Goal: Check status: Check status

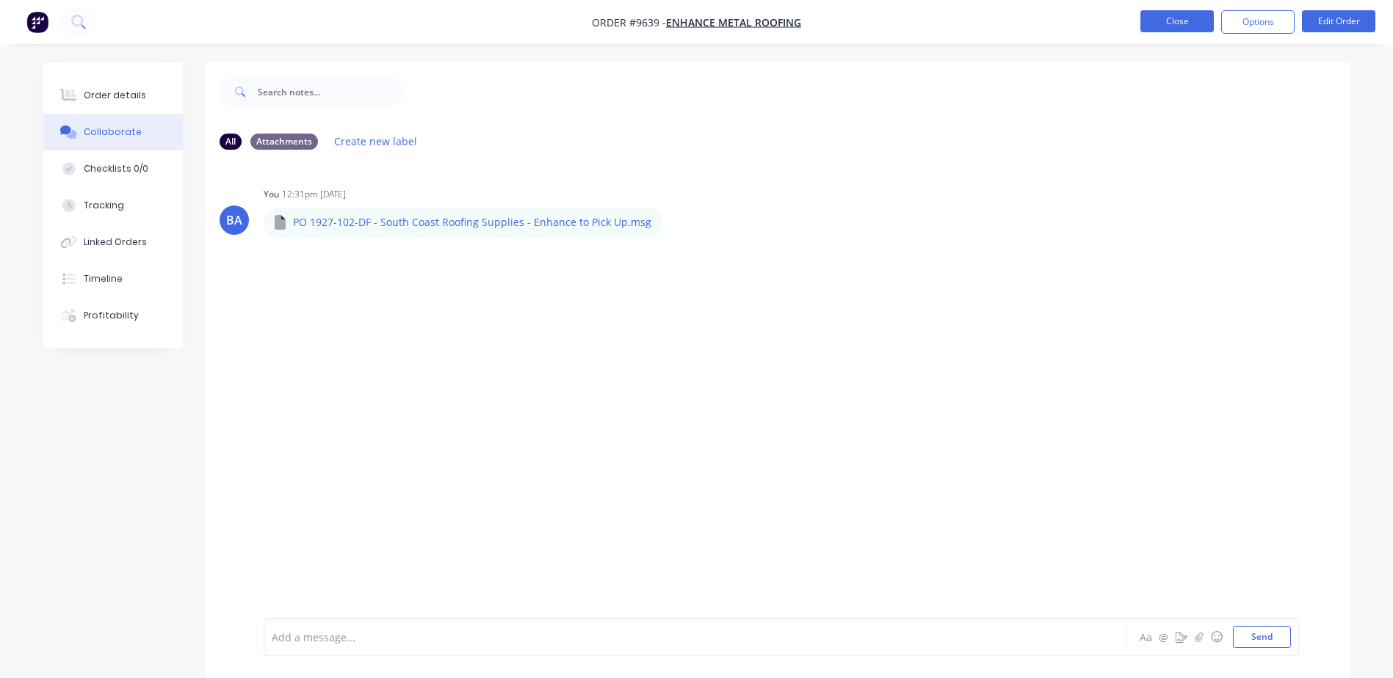
drag, startPoint x: 0, startPoint y: 0, endPoint x: 1168, endPoint y: 21, distance: 1167.7
click at [1168, 21] on button "Close" at bounding box center [1176, 21] width 73 height 22
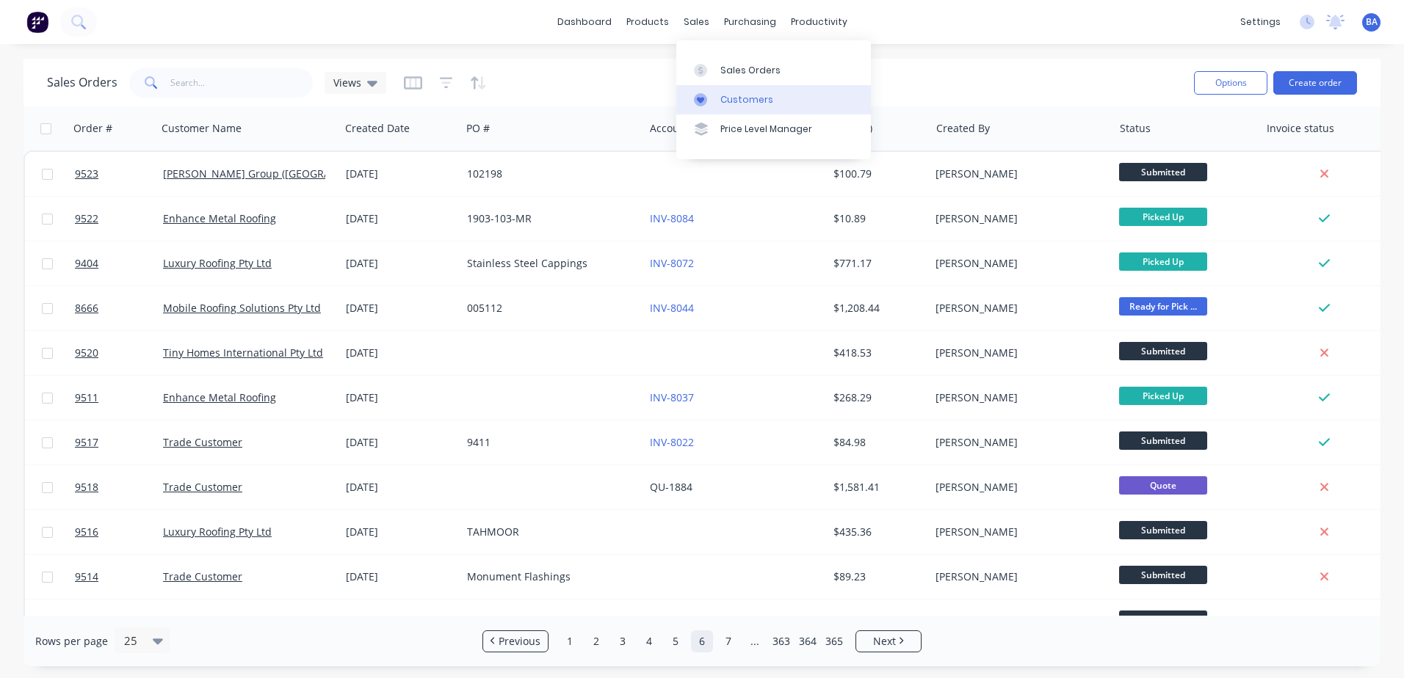
click at [706, 91] on link "Customers" at bounding box center [773, 99] width 195 height 29
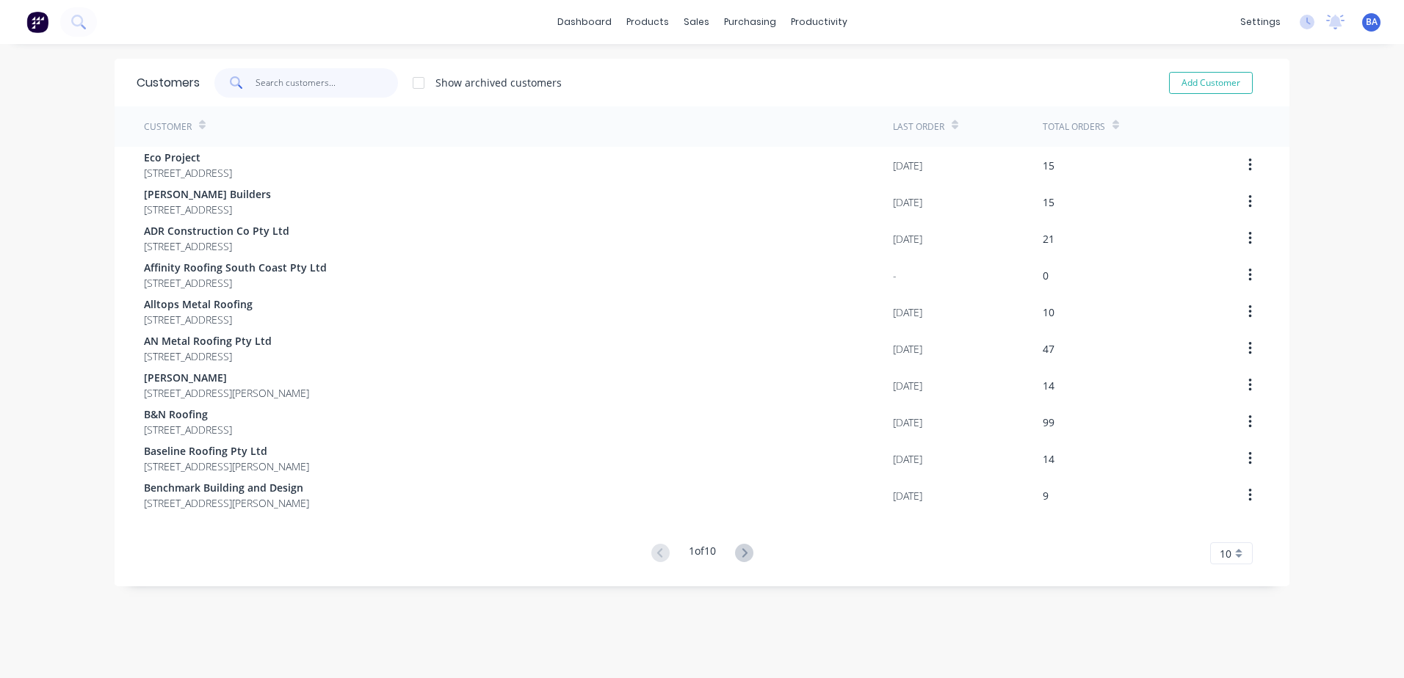
click at [378, 82] on input "text" at bounding box center [327, 82] width 143 height 29
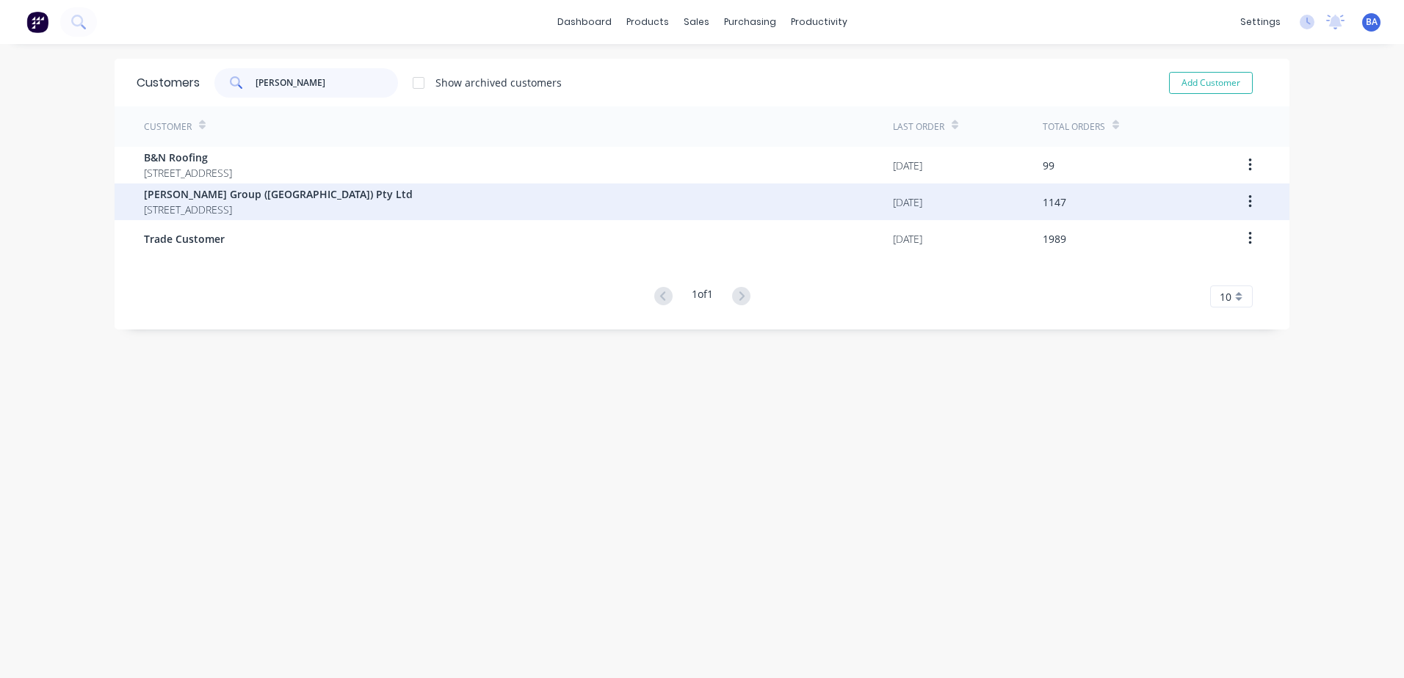
type input "[PERSON_NAME]"
click at [388, 199] on span "[PERSON_NAME] Group ([GEOGRAPHIC_DATA]) Pty Ltd" at bounding box center [278, 194] width 269 height 15
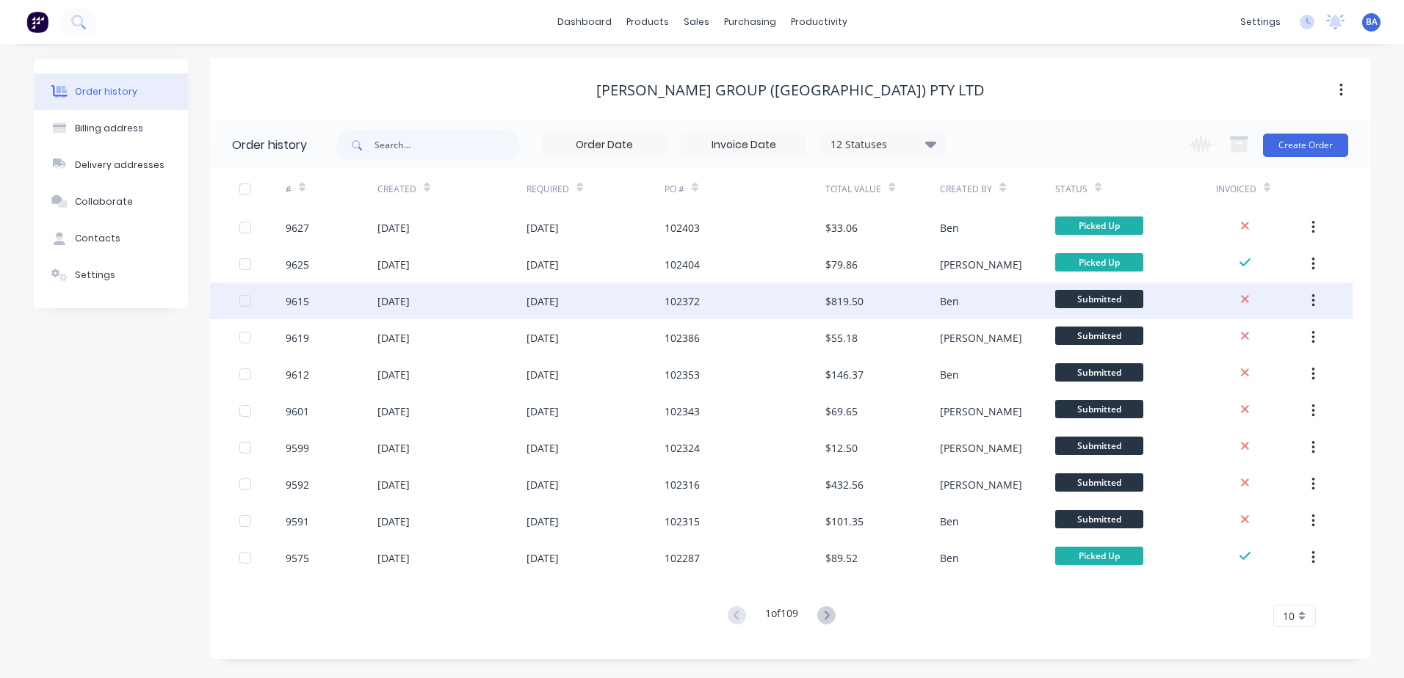
click at [461, 297] on div "[DATE]" at bounding box center [451, 301] width 149 height 37
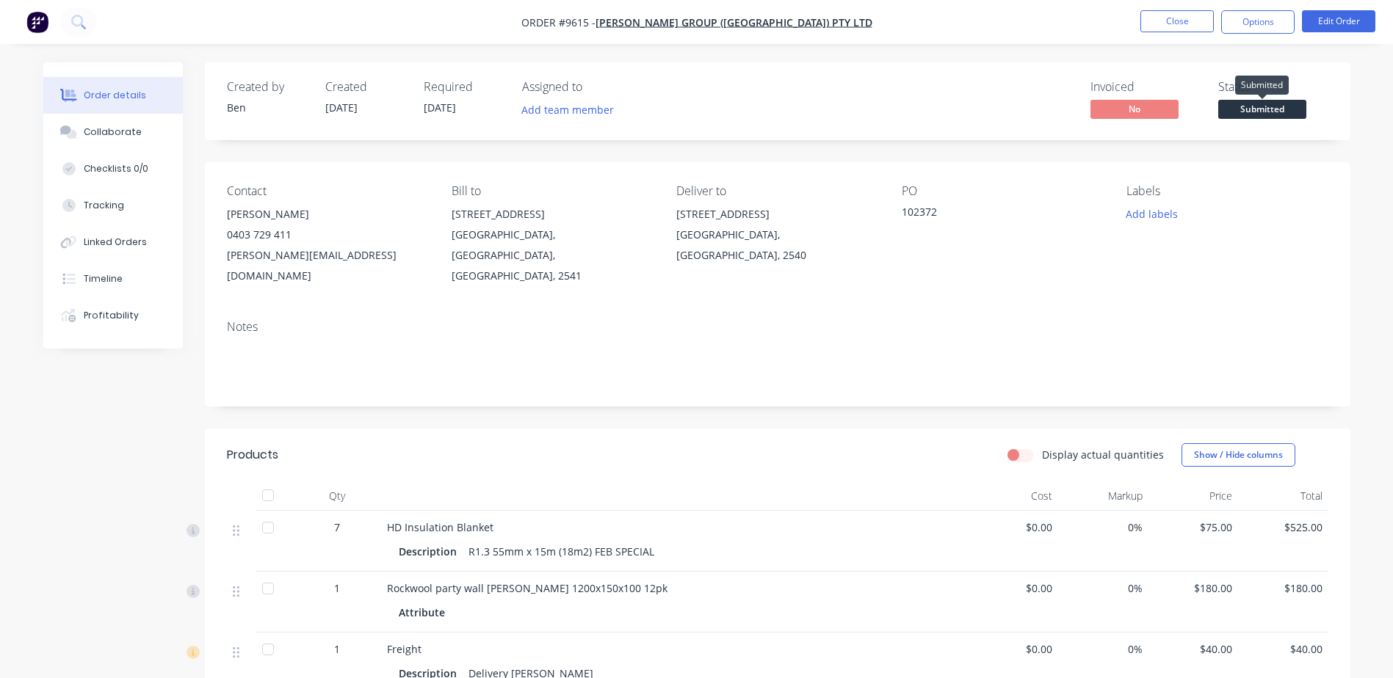
click at [1240, 106] on span "Submitted" at bounding box center [1262, 109] width 88 height 18
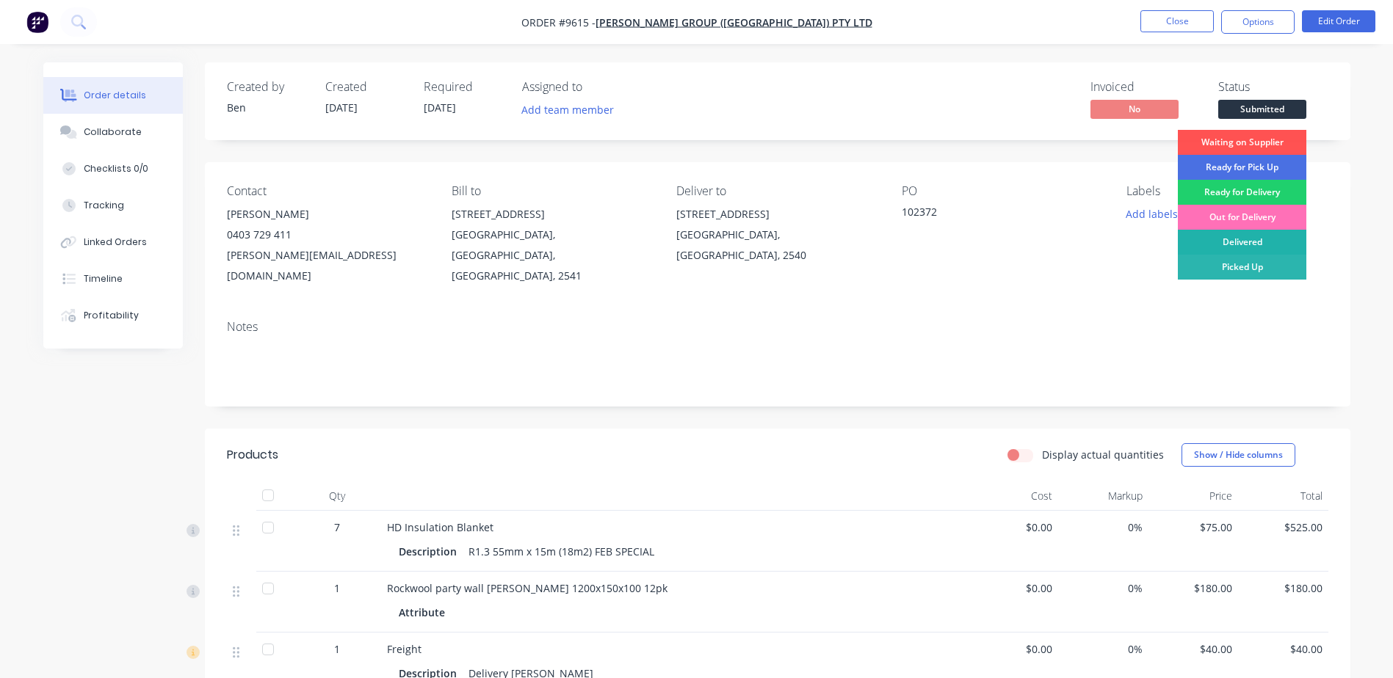
click at [1242, 242] on div "Delivered" at bounding box center [1242, 242] width 129 height 25
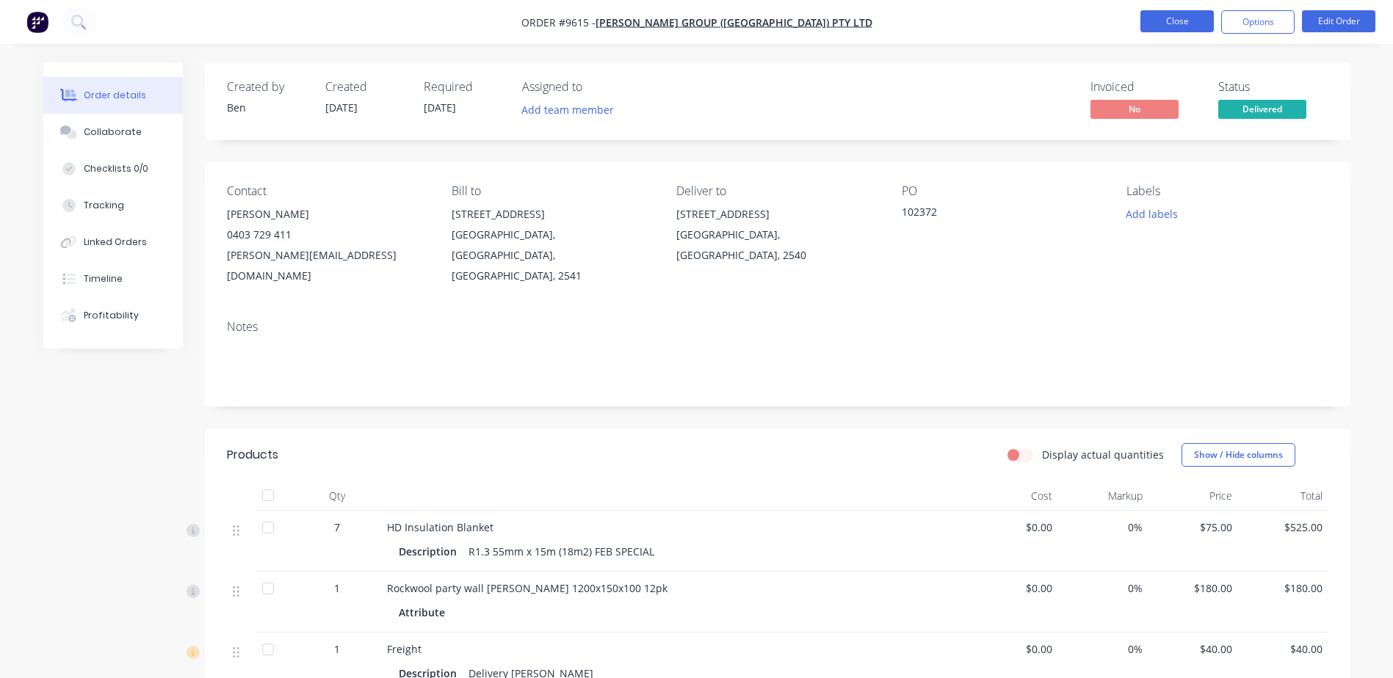
click at [1175, 19] on button "Close" at bounding box center [1176, 21] width 73 height 22
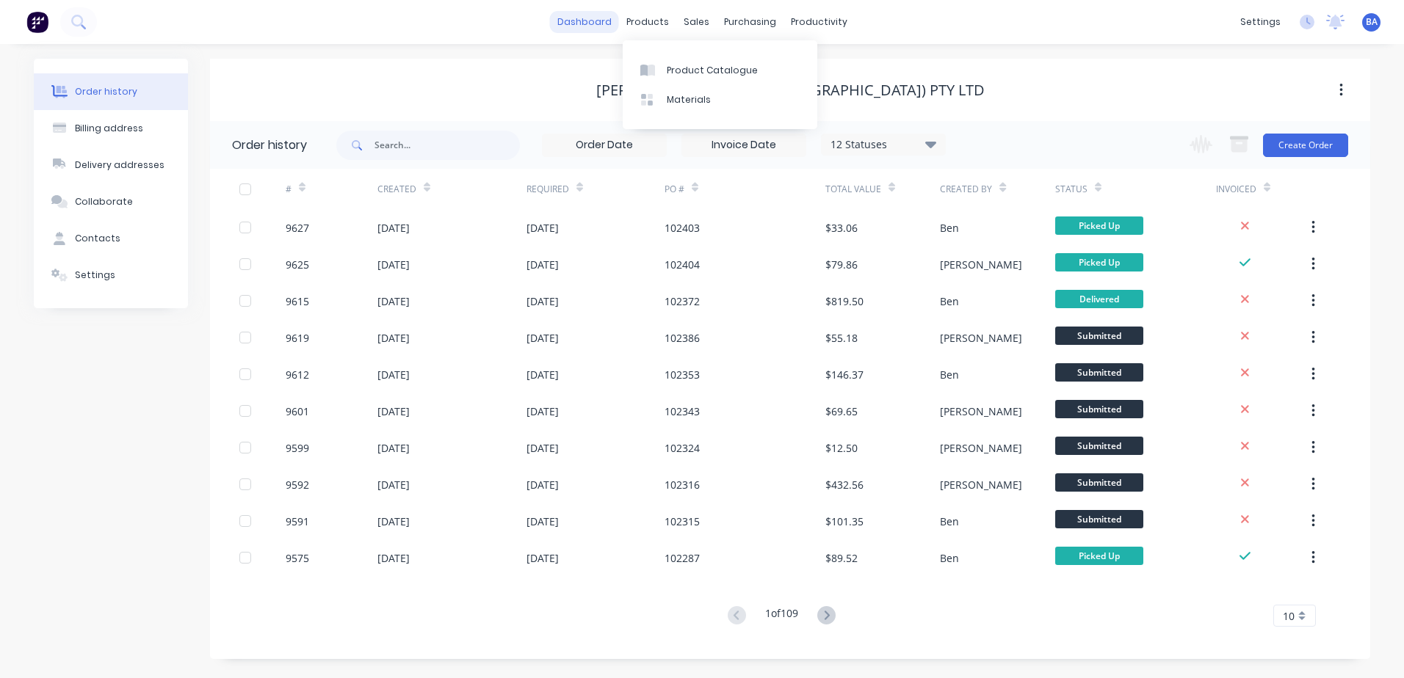
click at [596, 22] on link "dashboard" at bounding box center [584, 22] width 69 height 22
